Goal: Check status: Check status

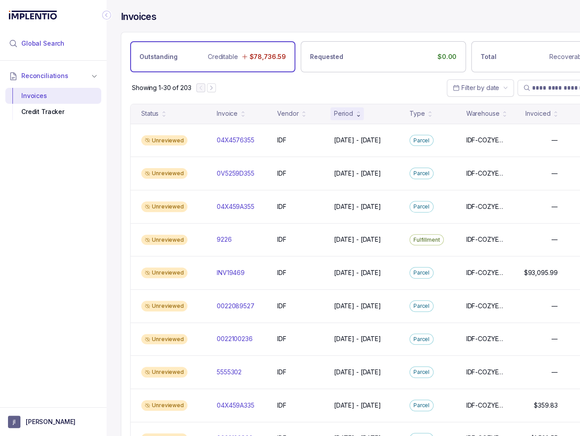
click at [34, 42] on span "Global Search" at bounding box center [42, 43] width 43 height 9
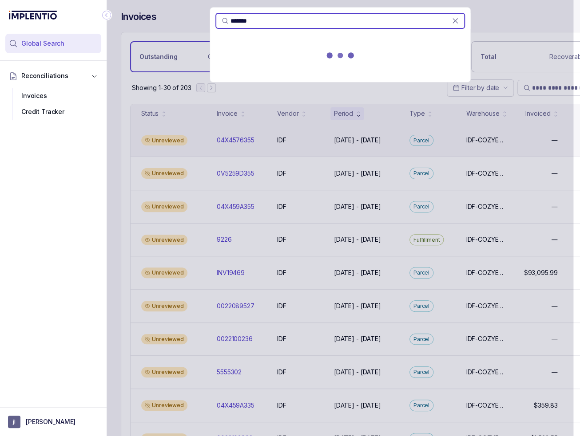
type input "*******"
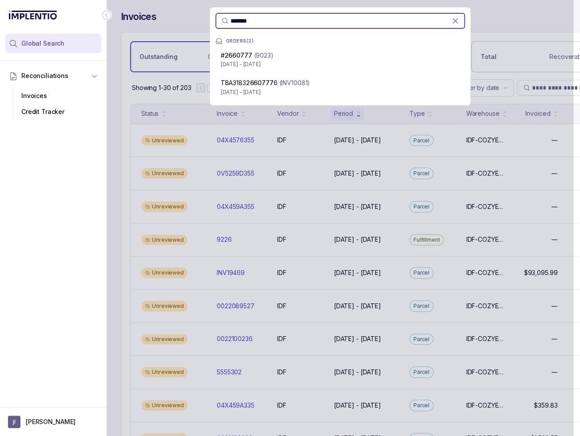
click at [259, 60] on p "[DATE] - [DATE]" at bounding box center [340, 64] width 239 height 9
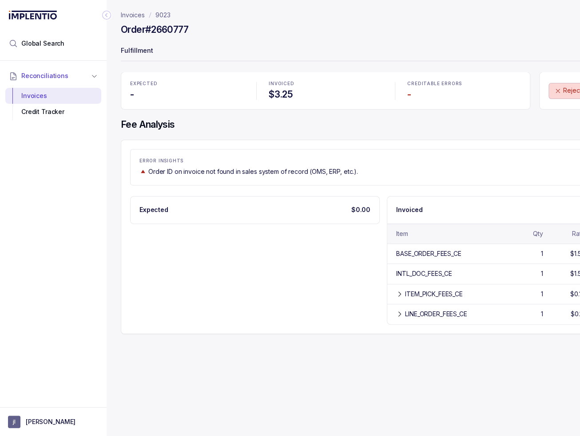
click at [139, 211] on p "Expected" at bounding box center [153, 210] width 29 height 9
click at [210, 249] on div "Expected $0.00 Invoiced $3.25 Item Qty Rate Total BASE_ORDER_FEES_CE 1 $1.50 $1…" at bounding box center [383, 260] width 506 height 129
click at [407, 312] on div "LINE_ORDER_FEES_CE" at bounding box center [436, 314] width 62 height 9
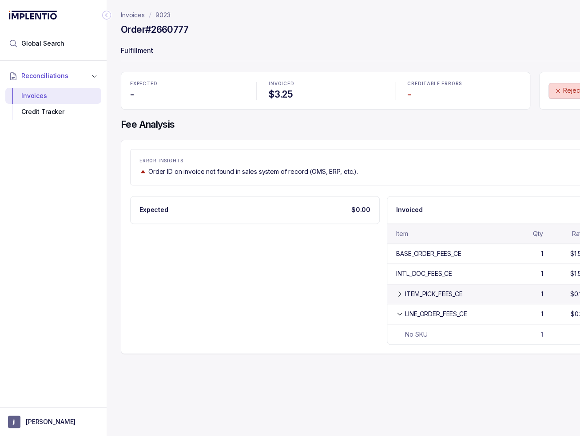
click at [405, 290] on div "ITEM_PICK_FEES_CE" at bounding box center [434, 294] width 58 height 9
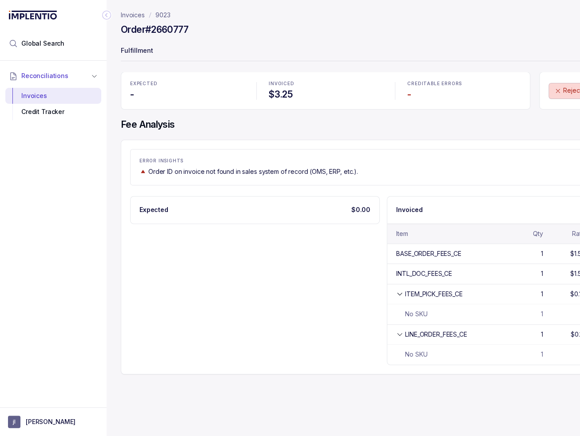
click at [310, 292] on div "Expected $0.00 Invoiced $3.25 Item Qty Rate Total BASE_ORDER_FEES_CE 1 $1.50 $1…" at bounding box center [383, 280] width 506 height 169
click at [298, 266] on div "Expected $0.00 Invoiced $3.25 Item Qty Rate Total BASE_ORDER_FEES_CE 1 $1.50 $1…" at bounding box center [383, 280] width 506 height 169
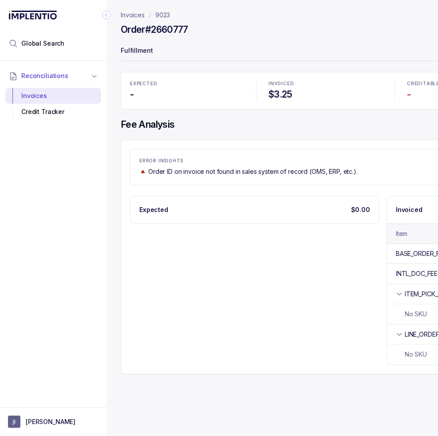
click at [176, 29] on h4 "Order #2660777" at bounding box center [154, 30] width 67 height 12
click at [174, 27] on h4 "Order #2660777" at bounding box center [154, 30] width 67 height 12
